Goal: Information Seeking & Learning: Find specific fact

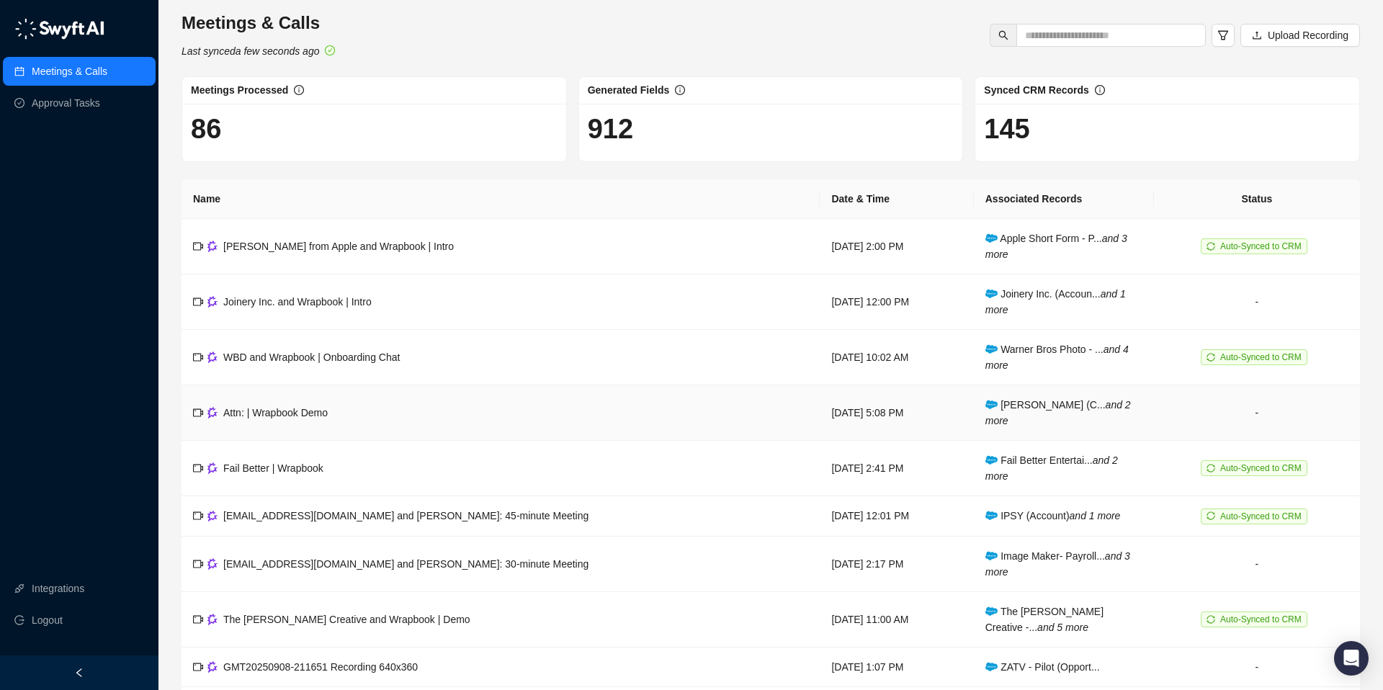
scroll to position [94, 0]
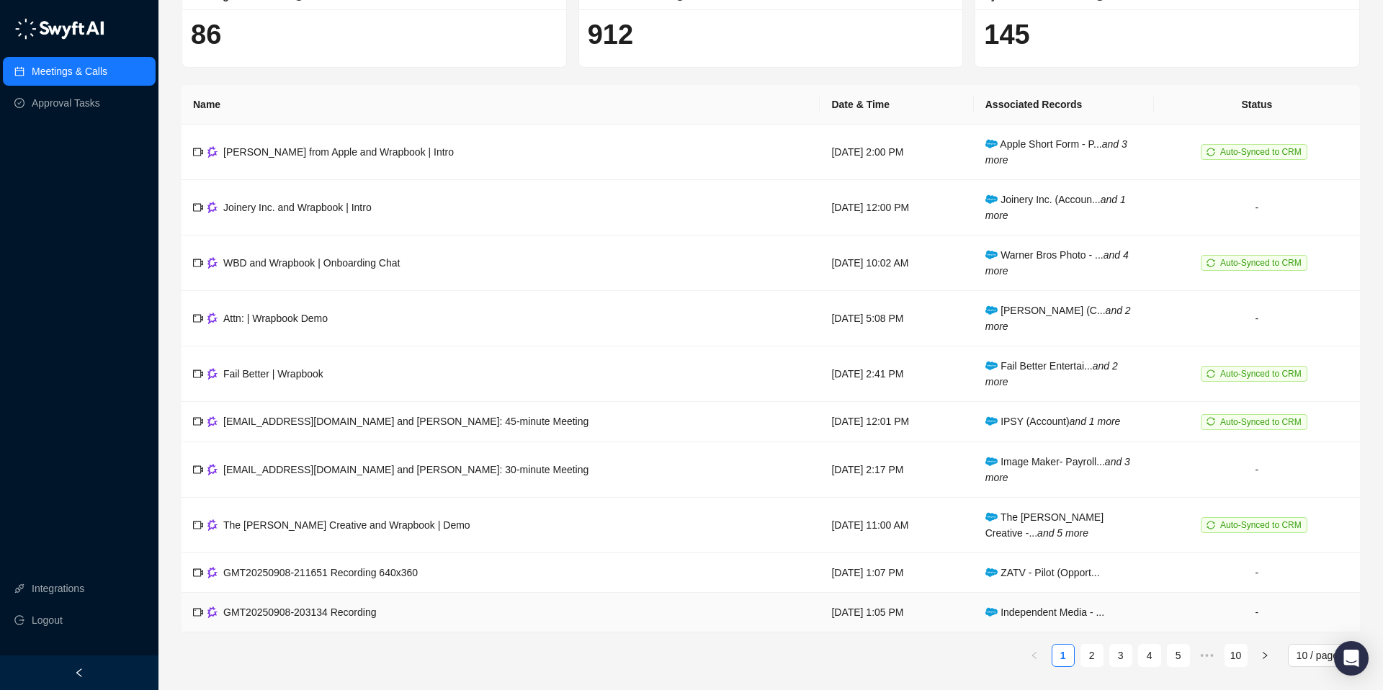
click at [1041, 613] on span "Independent Media - ..." at bounding box center [1044, 612] width 119 height 12
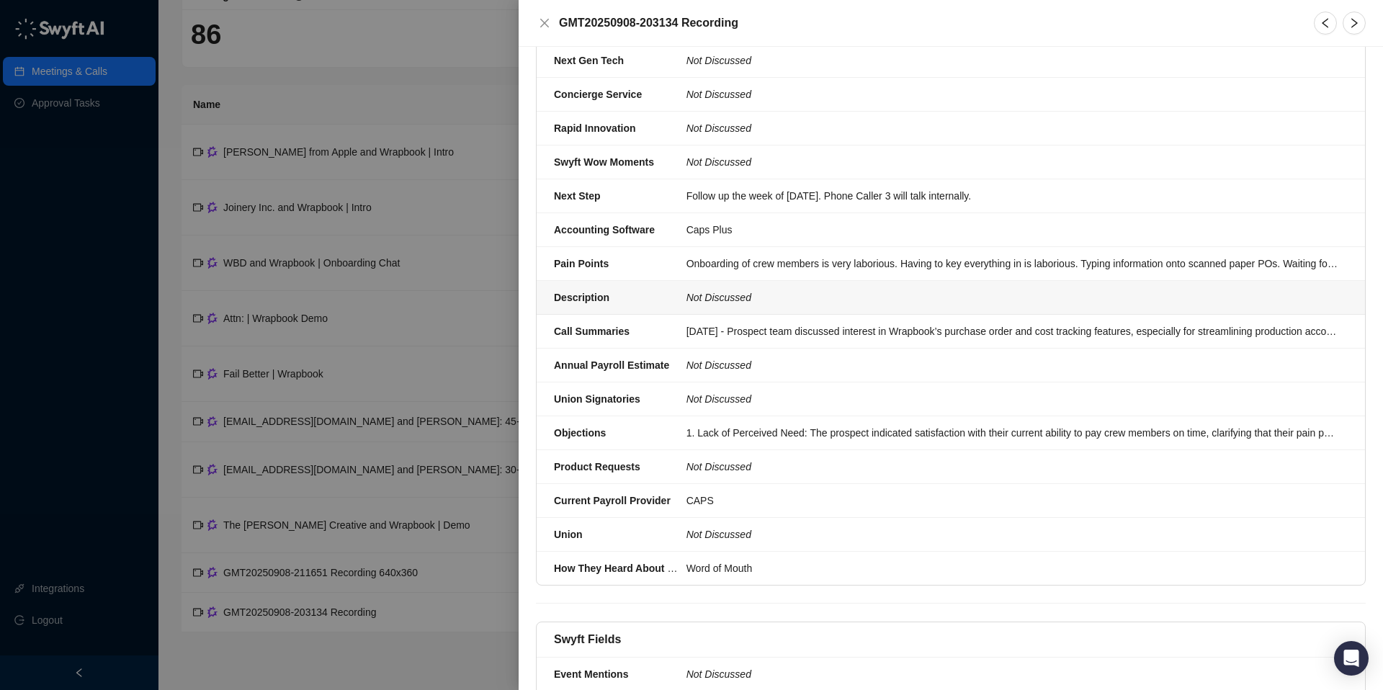
scroll to position [338, 0]
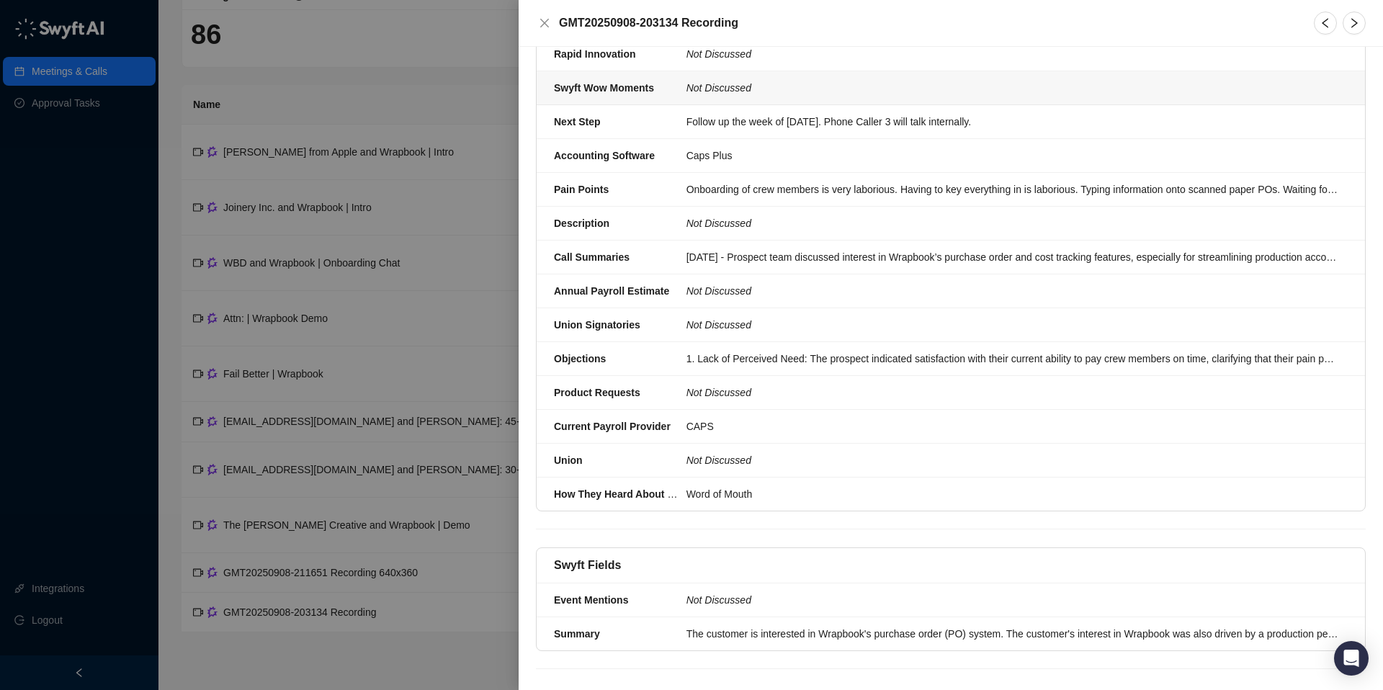
click at [674, 80] on div "Swyft Wow Moments" at bounding box center [616, 88] width 124 height 16
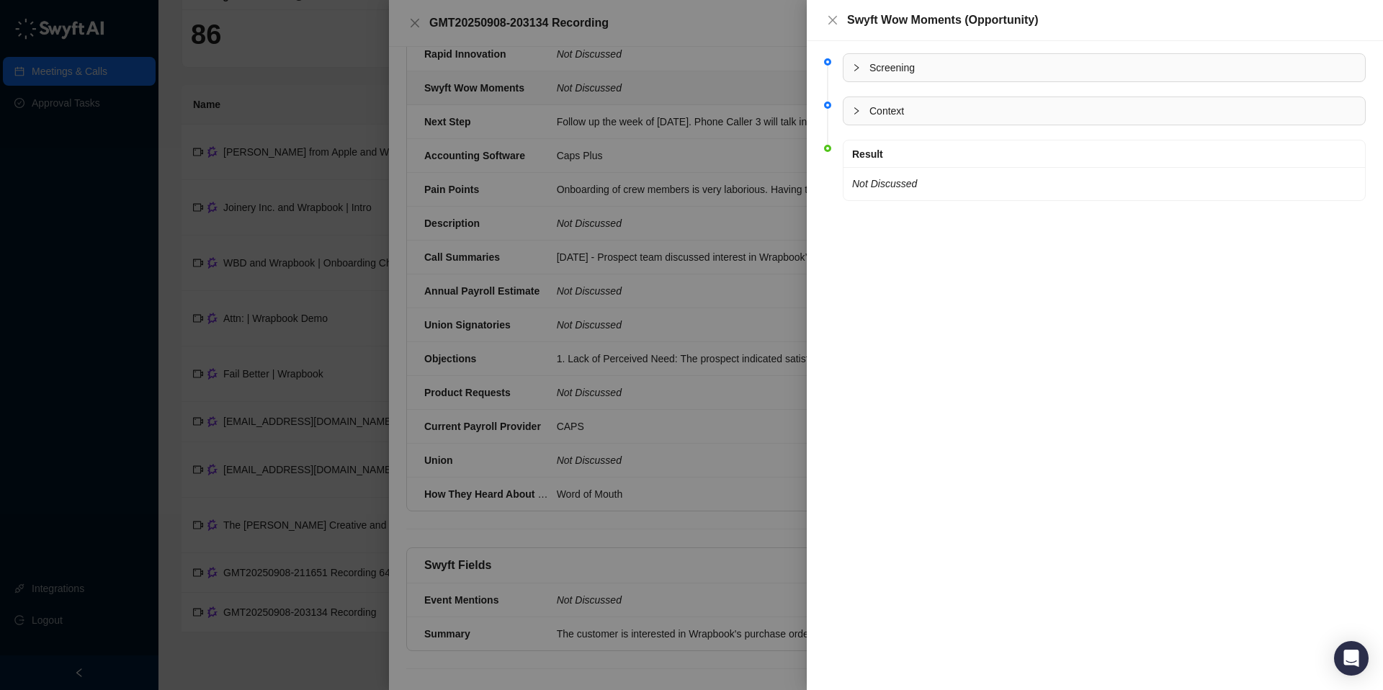
click at [508, 123] on div at bounding box center [691, 345] width 1383 height 690
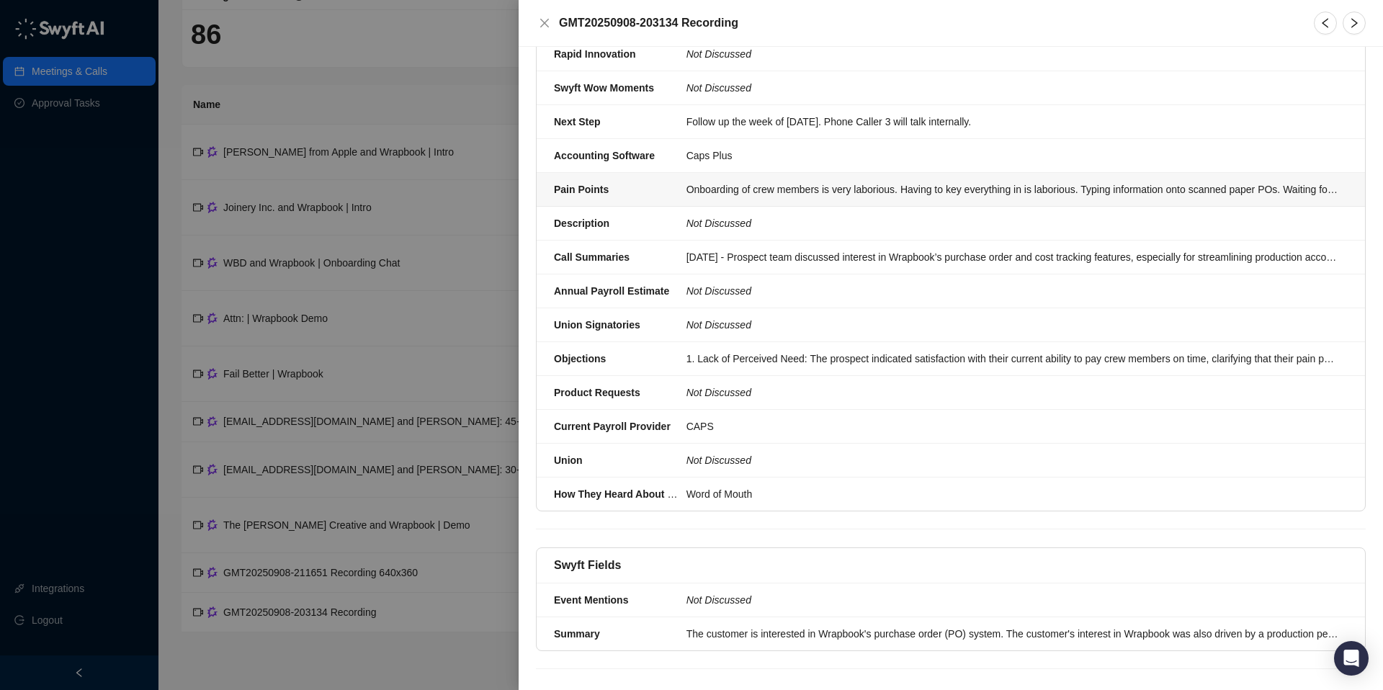
click at [709, 181] on div "Onboarding of crew members is very laborious. Having to key everything in is la…" at bounding box center [1012, 189] width 652 height 16
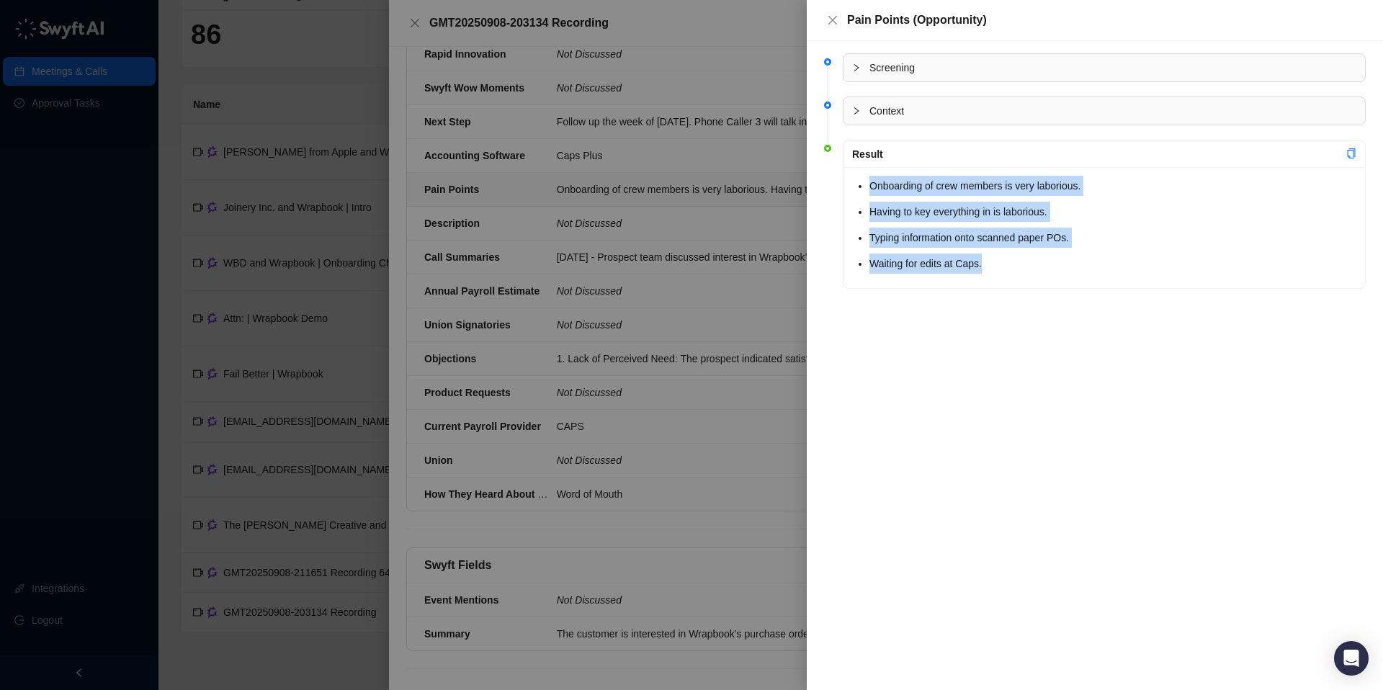
drag, startPoint x: 1004, startPoint y: 265, endPoint x: 858, endPoint y: 187, distance: 165.3
click at [869, 187] on ul "Onboarding of crew members is very laborious. Having to key everything in is la…" at bounding box center [1112, 225] width 487 height 98
copy ul "Onboarding of crew members is very laborious. Having to key everything in is la…"
